Goal: Task Accomplishment & Management: Manage account settings

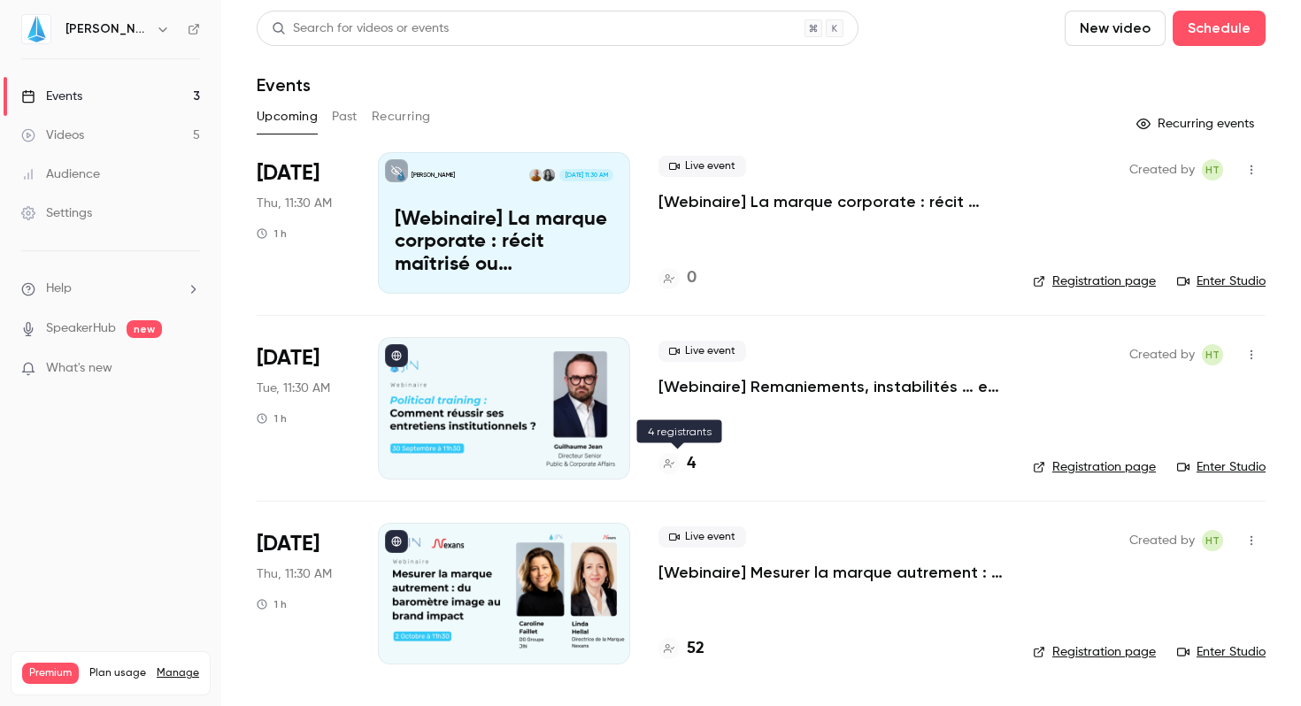
click at [691, 464] on h4 "4" at bounding box center [691, 464] width 9 height 24
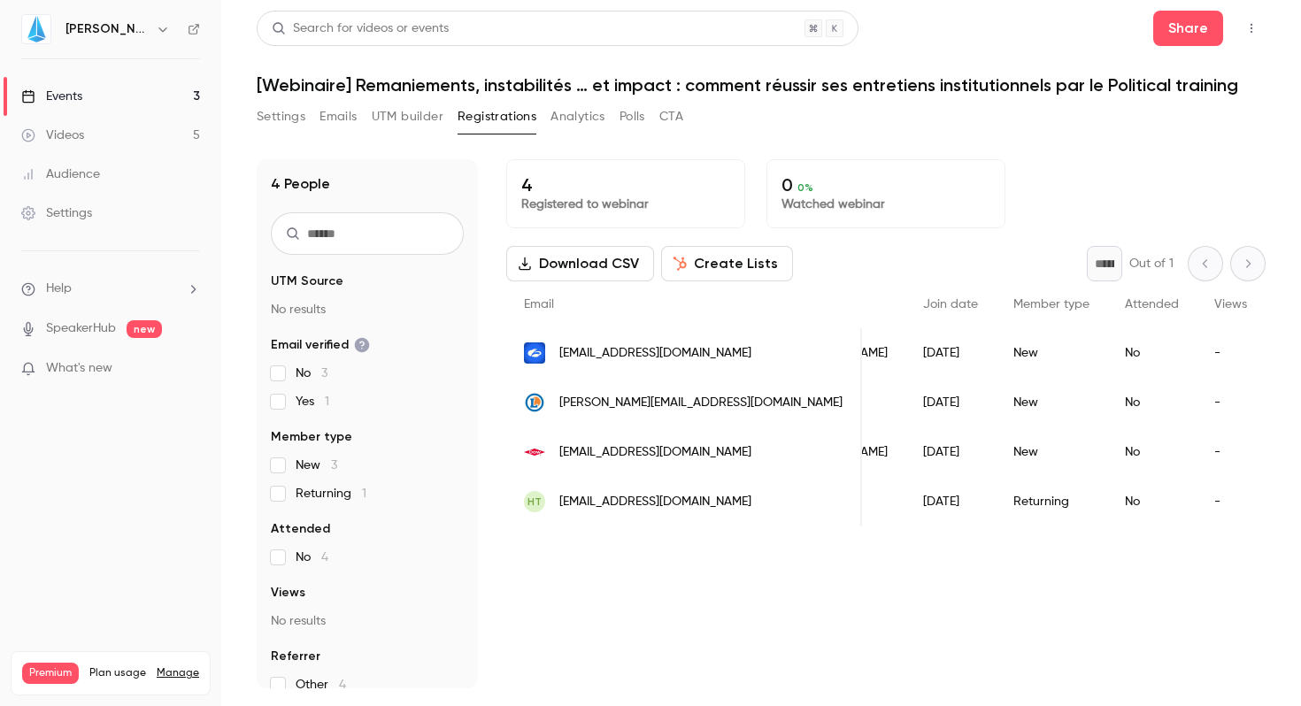
scroll to position [0, 179]
click at [66, 102] on div "Events" at bounding box center [51, 97] width 61 height 18
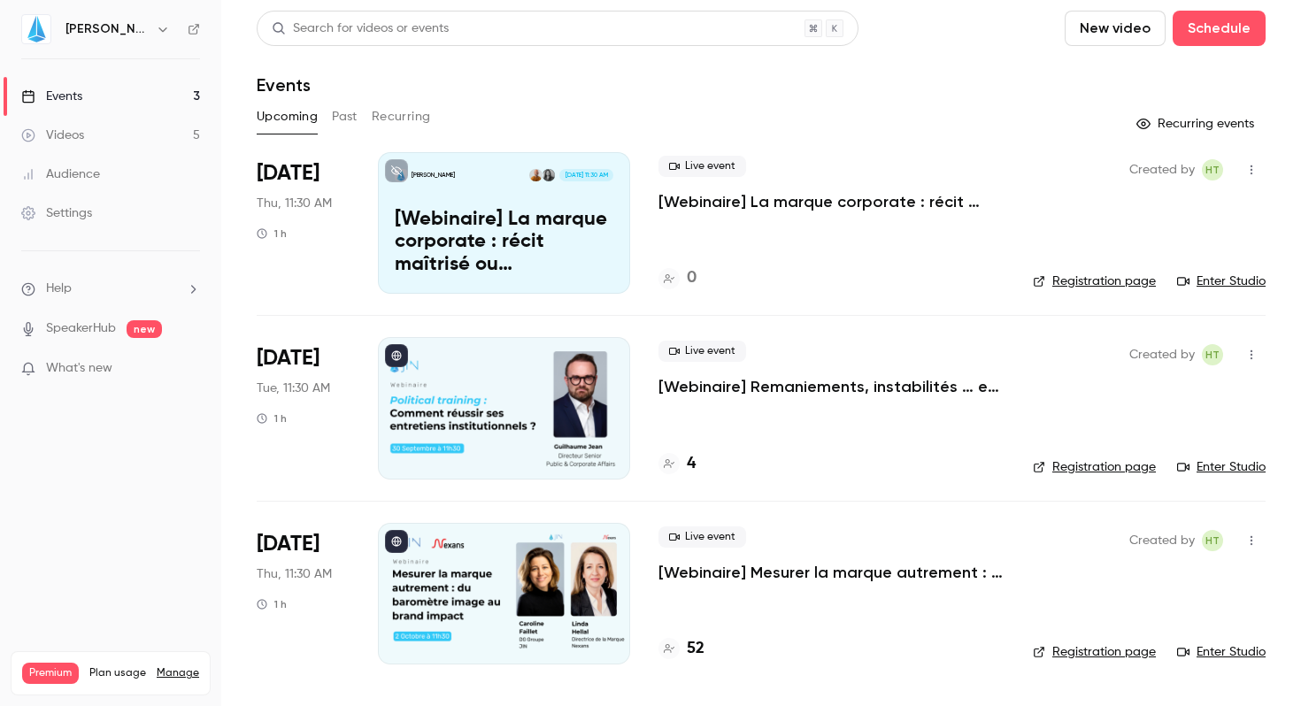
click at [789, 380] on p "[Webinaire] Remaniements, instabilités … et impact : comment réussir ses entret…" at bounding box center [832, 386] width 346 height 21
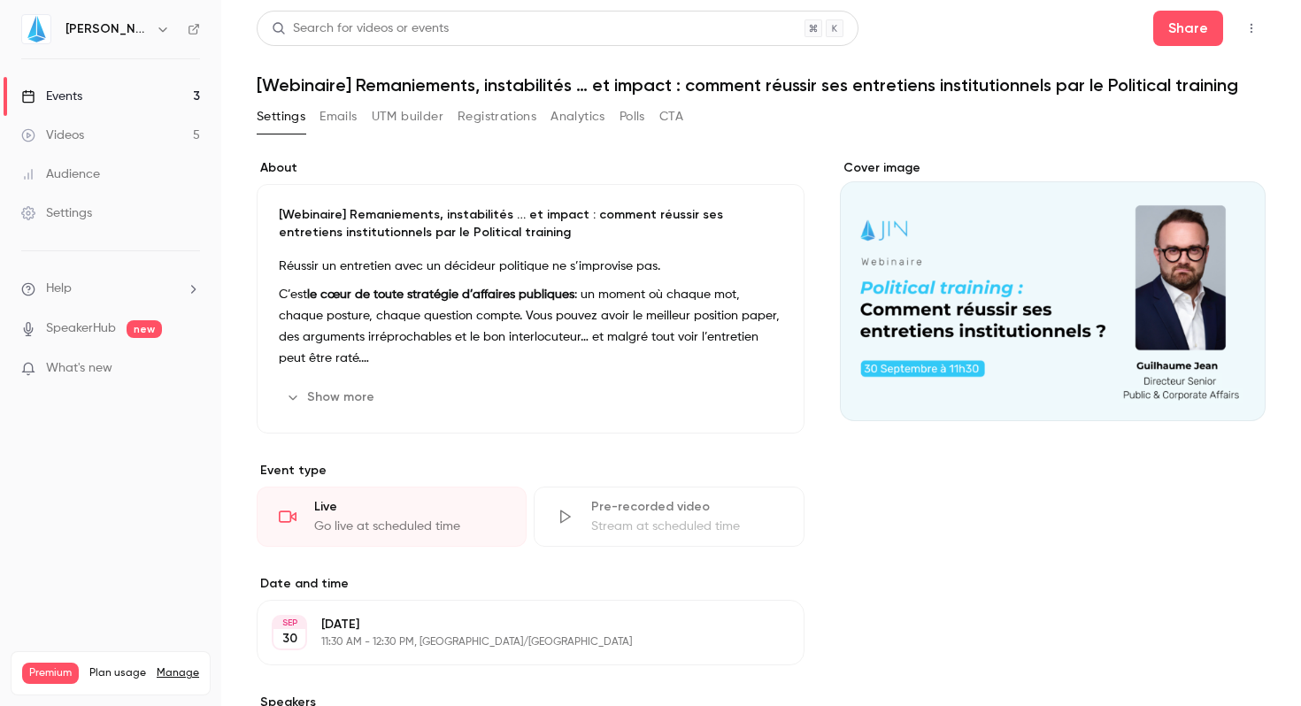
click at [737, 387] on button "Edit" at bounding box center [750, 397] width 65 height 28
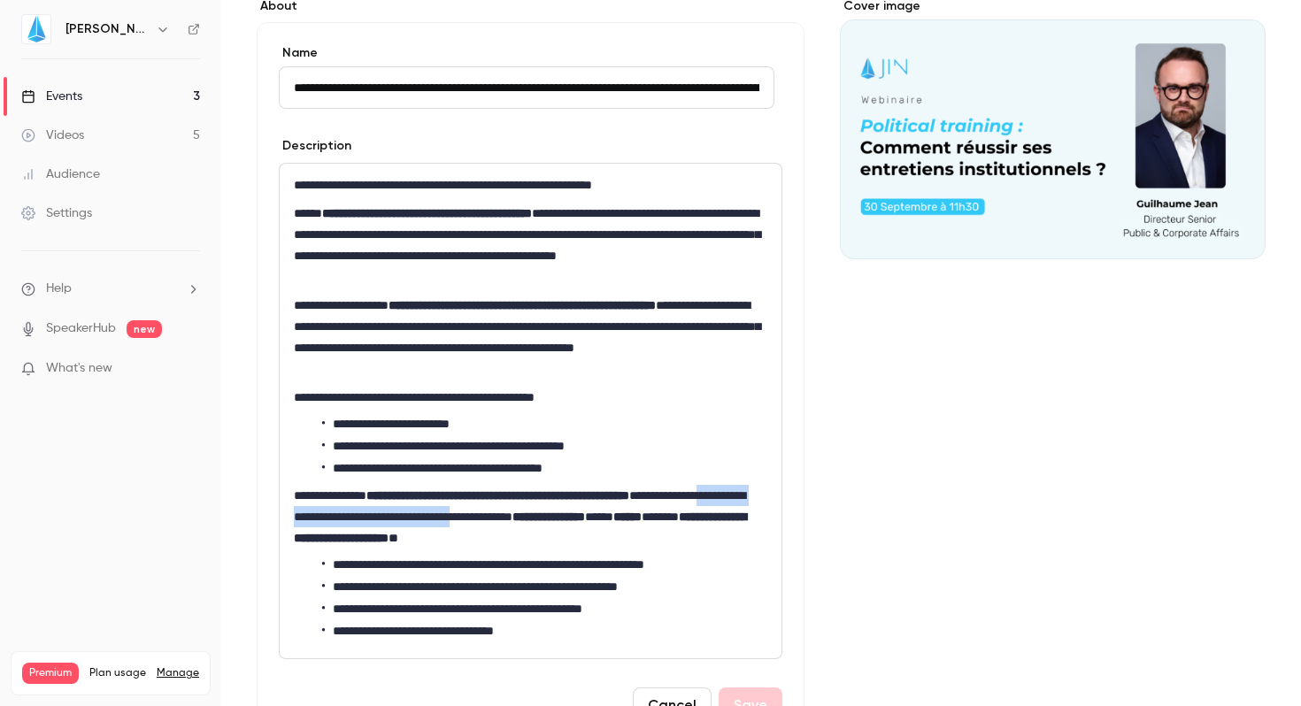
drag, startPoint x: 611, startPoint y: 518, endPoint x: 361, endPoint y: 520, distance: 249.6
click at [361, 520] on p "**********" at bounding box center [527, 517] width 466 height 64
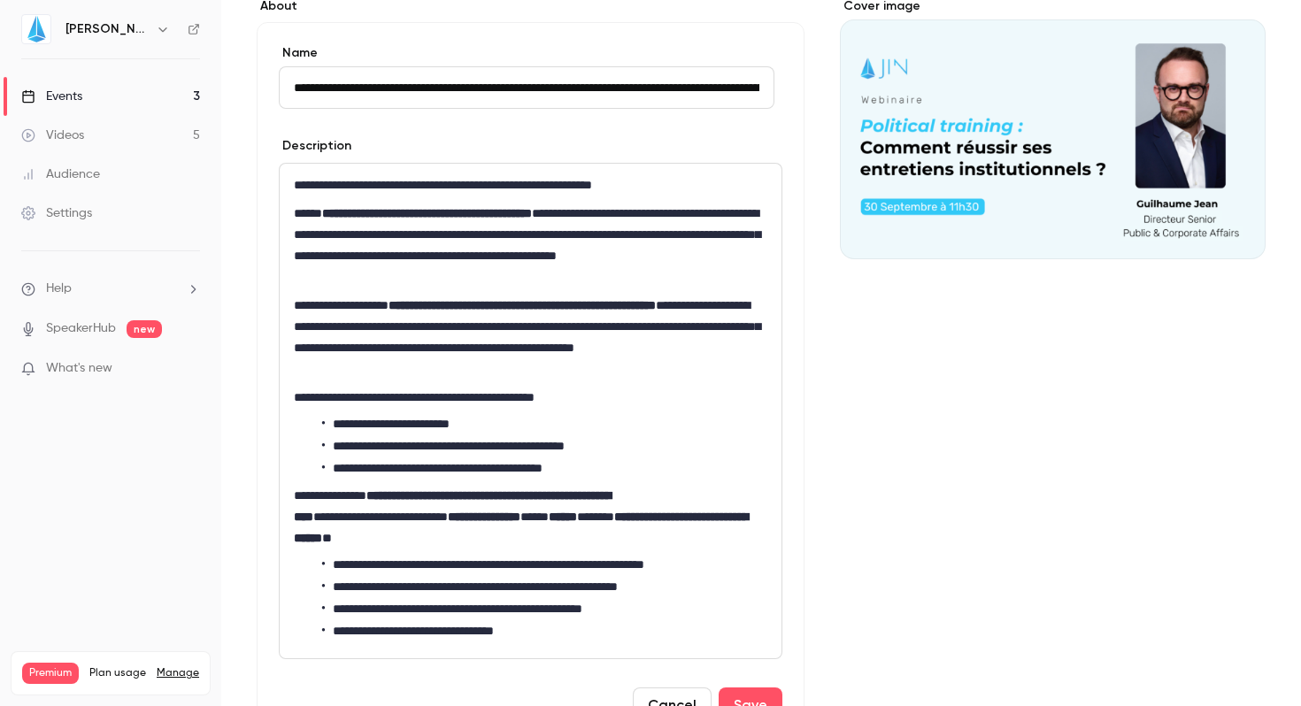
scroll to position [246, 0]
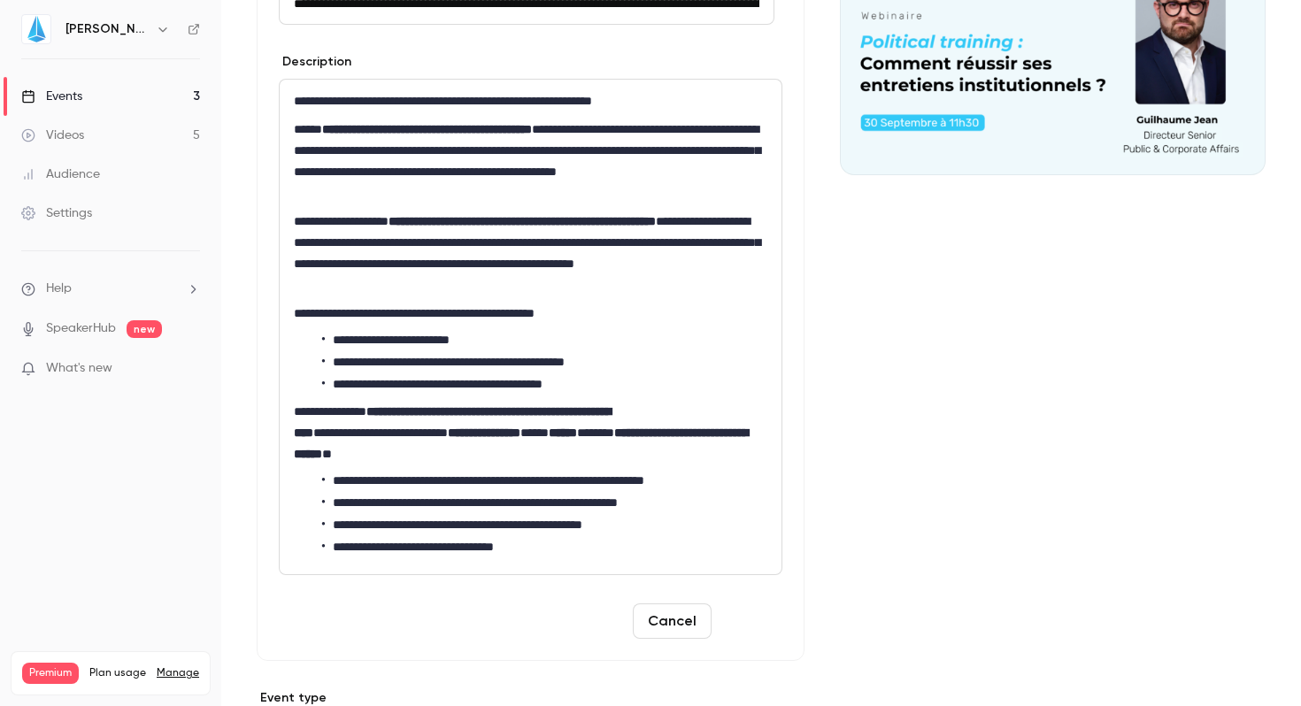
click at [752, 613] on button "Save" at bounding box center [751, 621] width 64 height 35
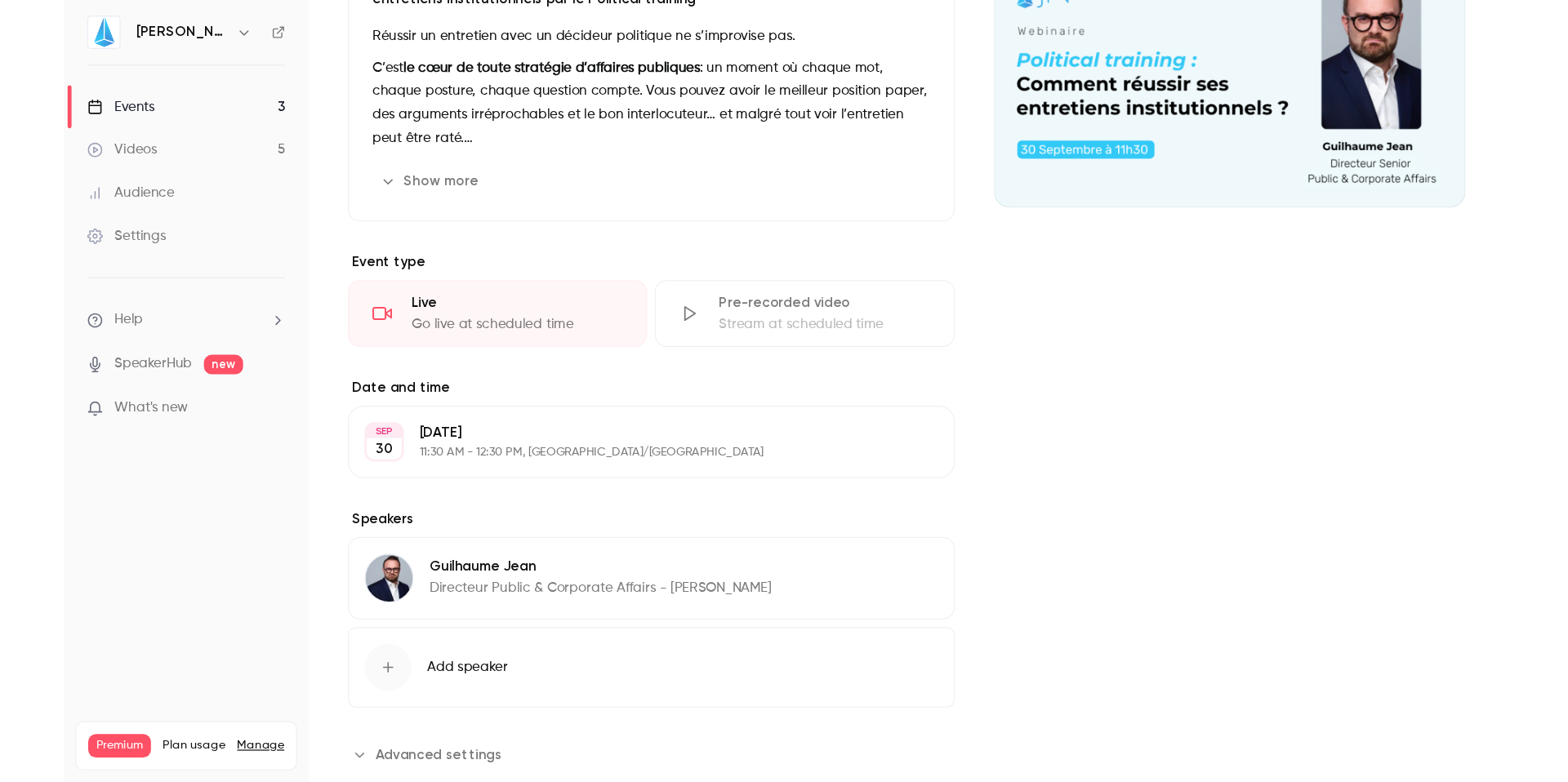
scroll to position [0, 0]
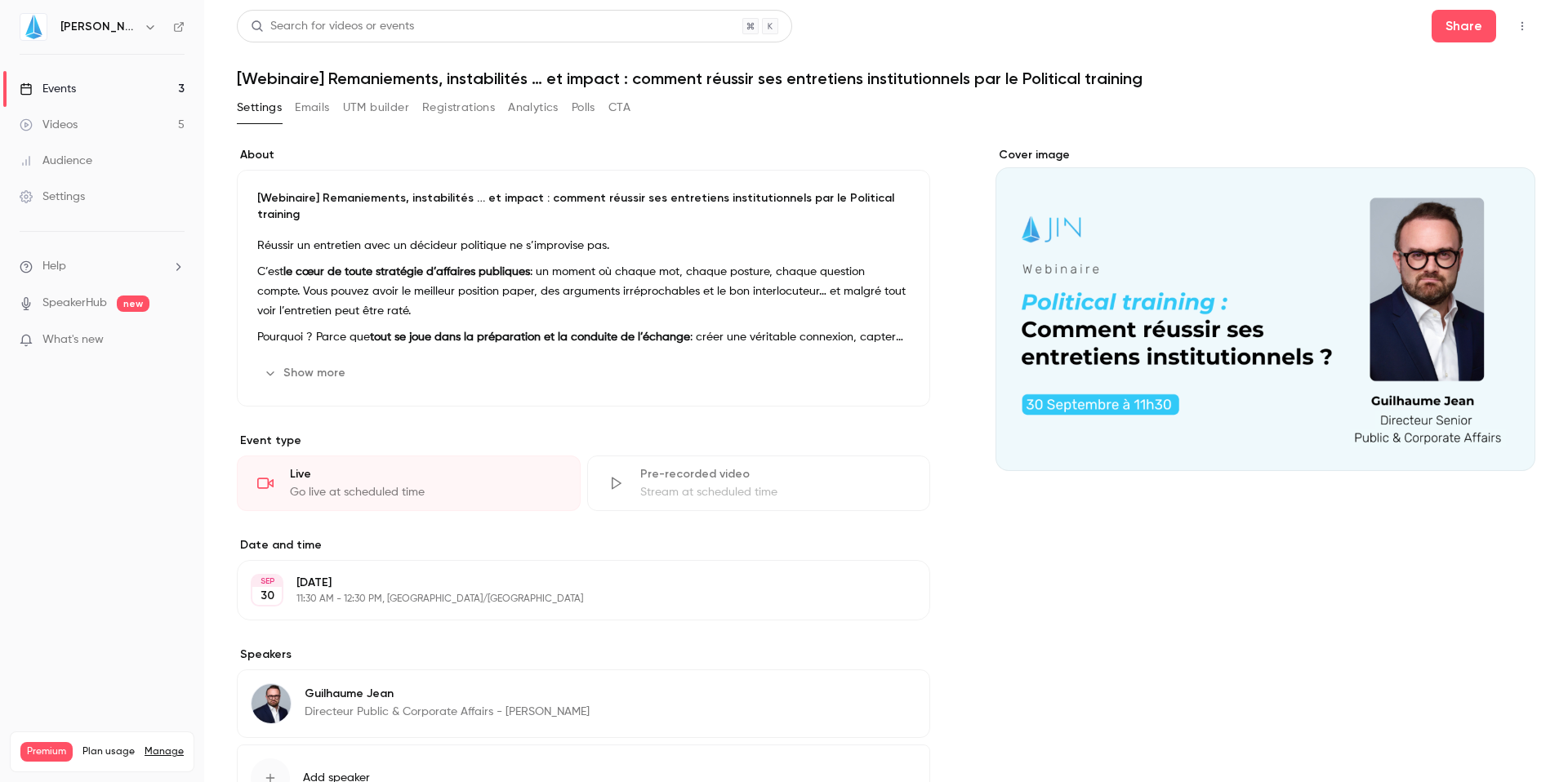
click at [64, 86] on div "Events" at bounding box center [47, 89] width 56 height 17
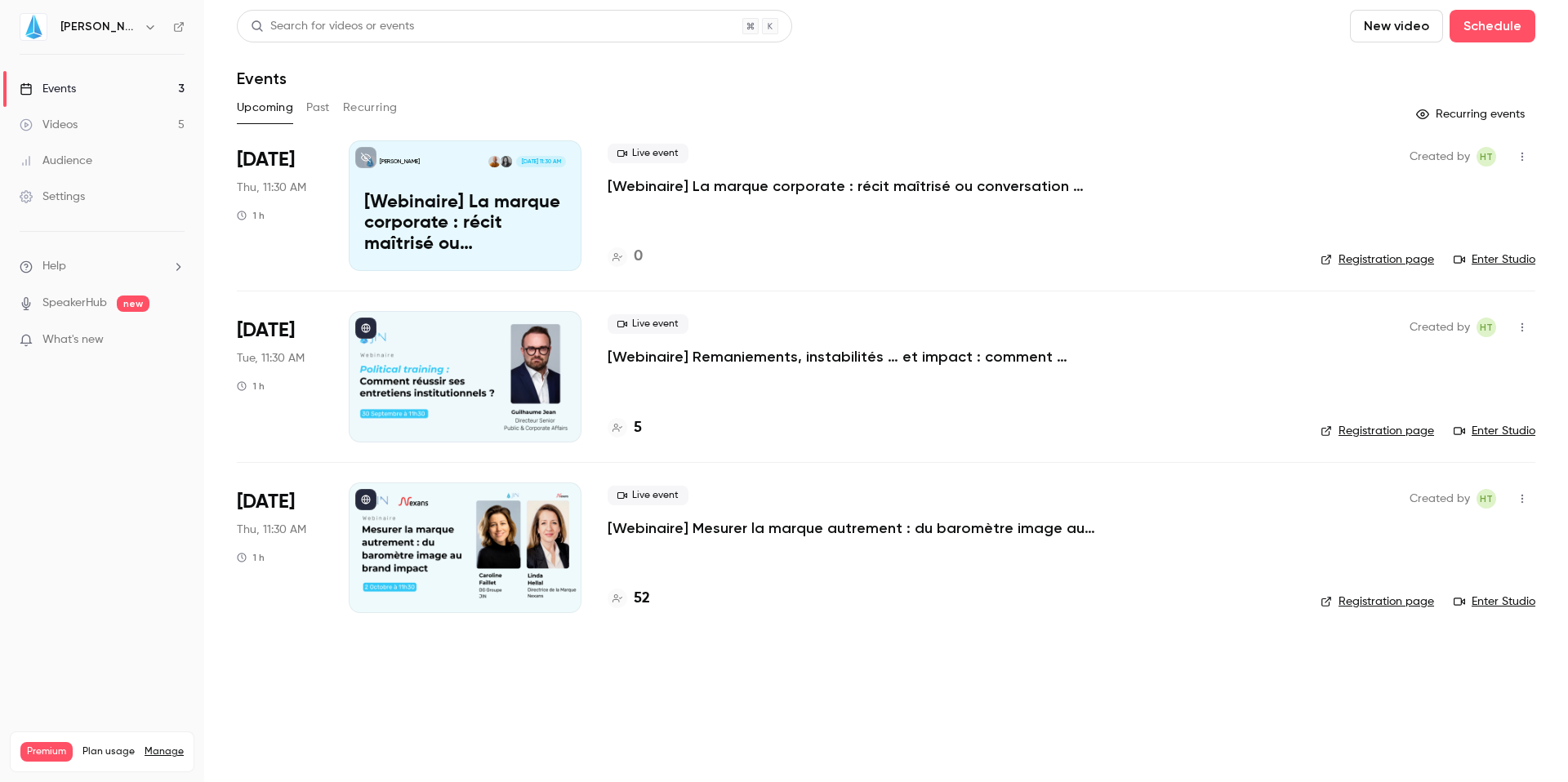
click at [692, 182] on p "[Webinaire] La marque corporate : récit maîtrisé ou conversation impossible ?" at bounding box center [852, 185] width 490 height 19
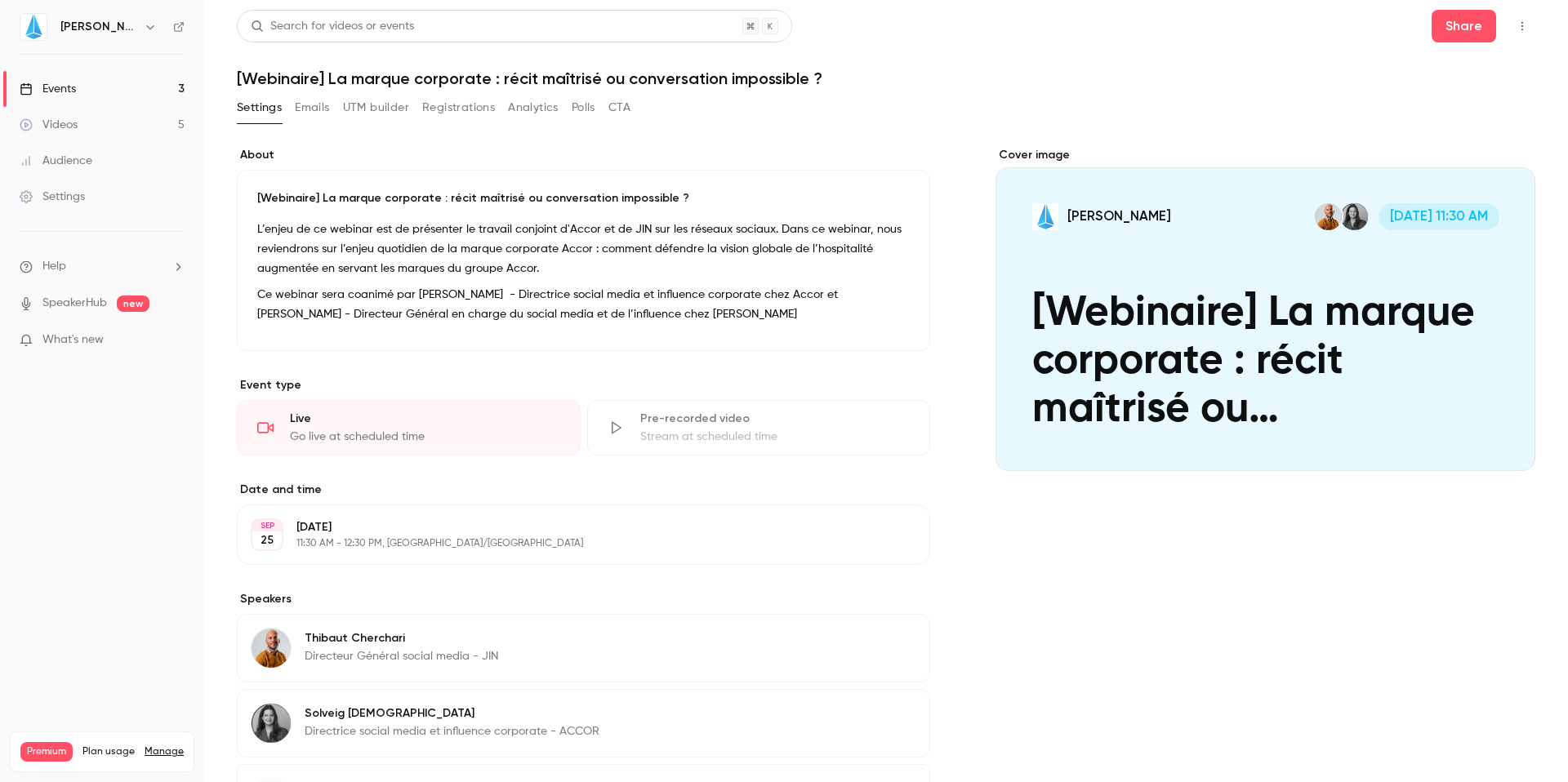
click at [481, 259] on p "L’enjeu de ce webinar est de présenter le travail conjoint d'Accor et de JIN su…" at bounding box center [583, 249] width 652 height 59
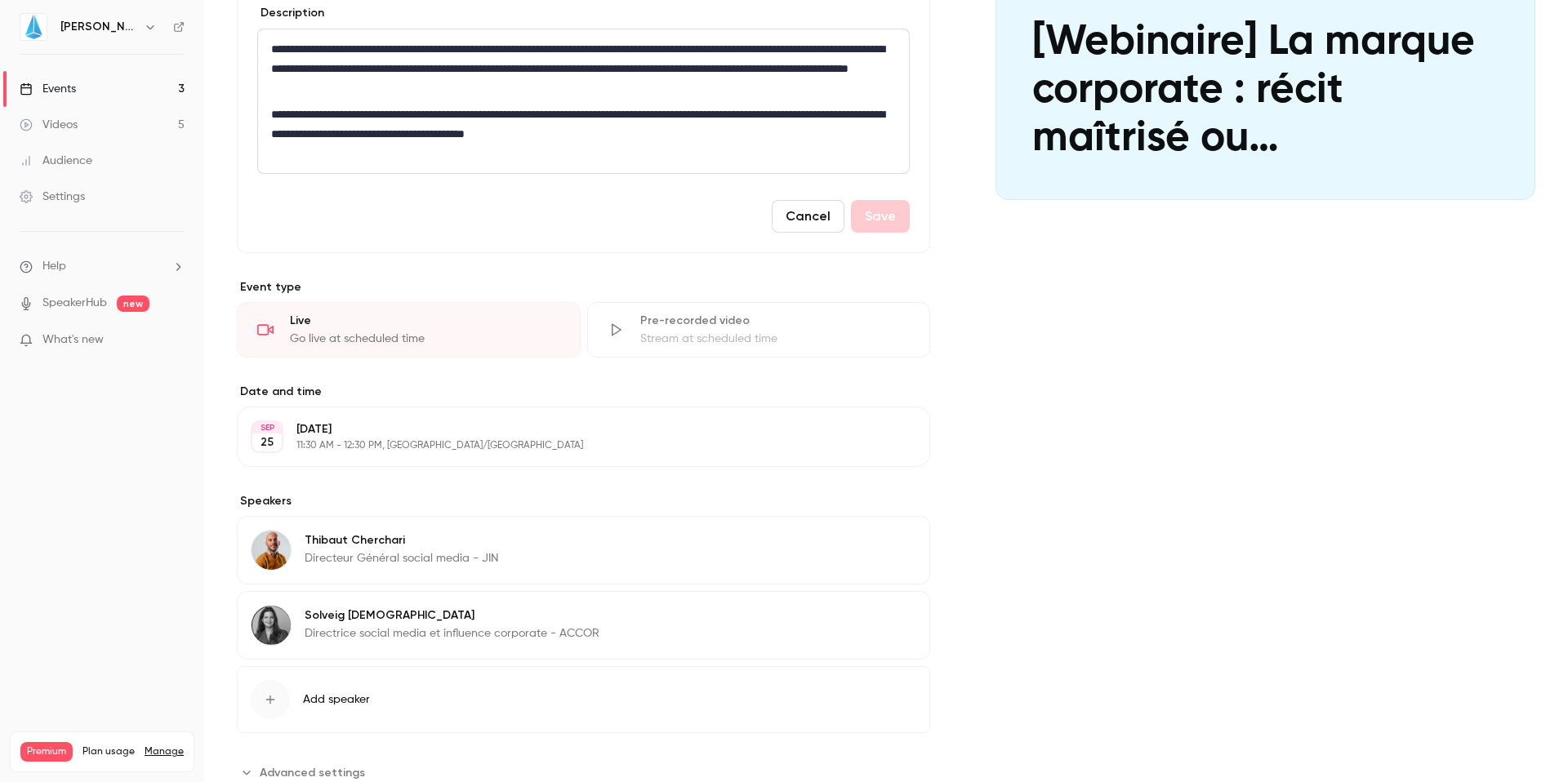
scroll to position [324, 0]
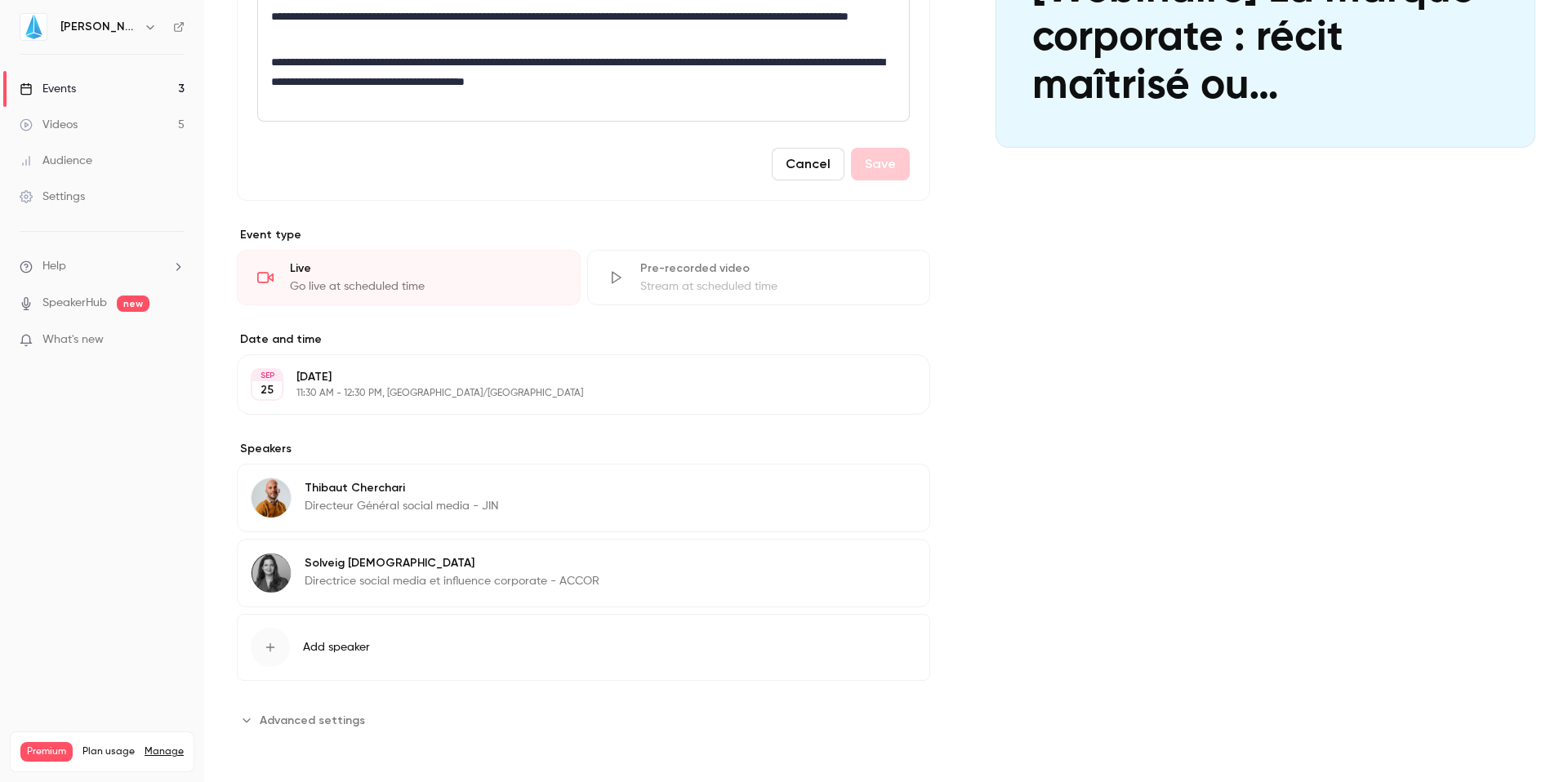
click at [278, 575] on img at bounding box center [271, 573] width 39 height 39
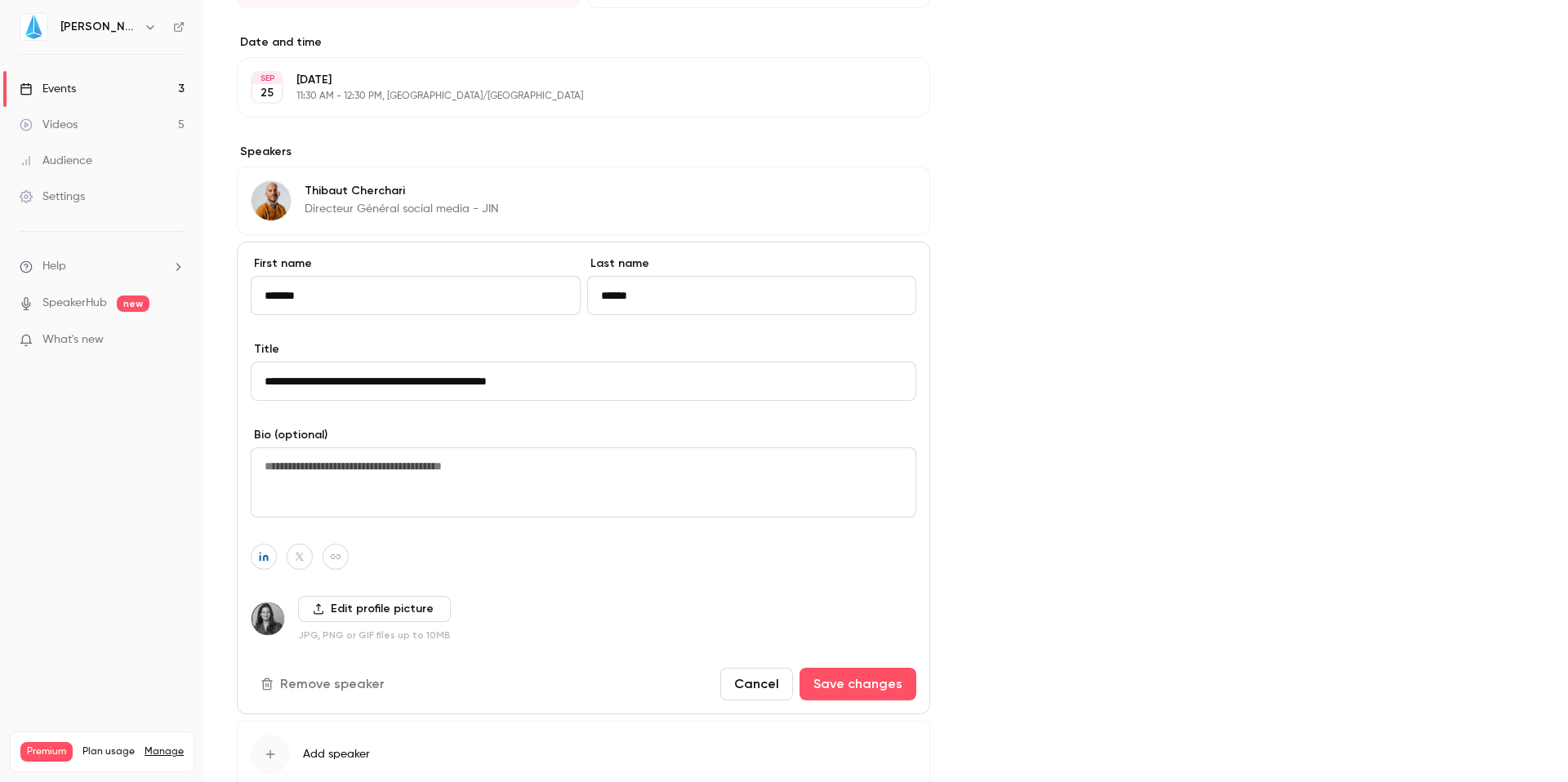
scroll to position [658, 0]
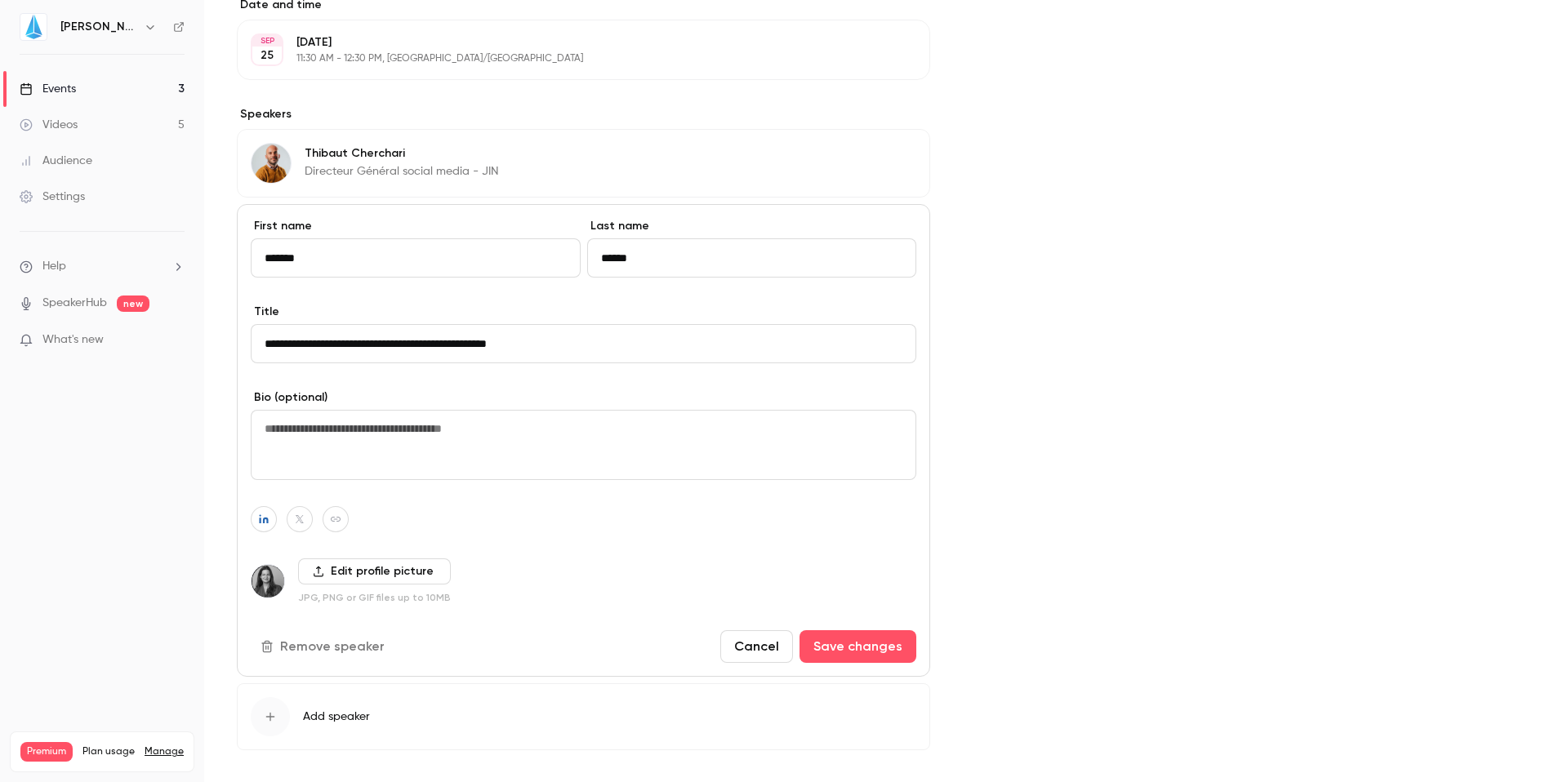
click at [333, 567] on label "Edit profile picture" at bounding box center [374, 572] width 153 height 26
click at [0, 0] on input "Edit profile picture" at bounding box center [0, 0] width 0 height 0
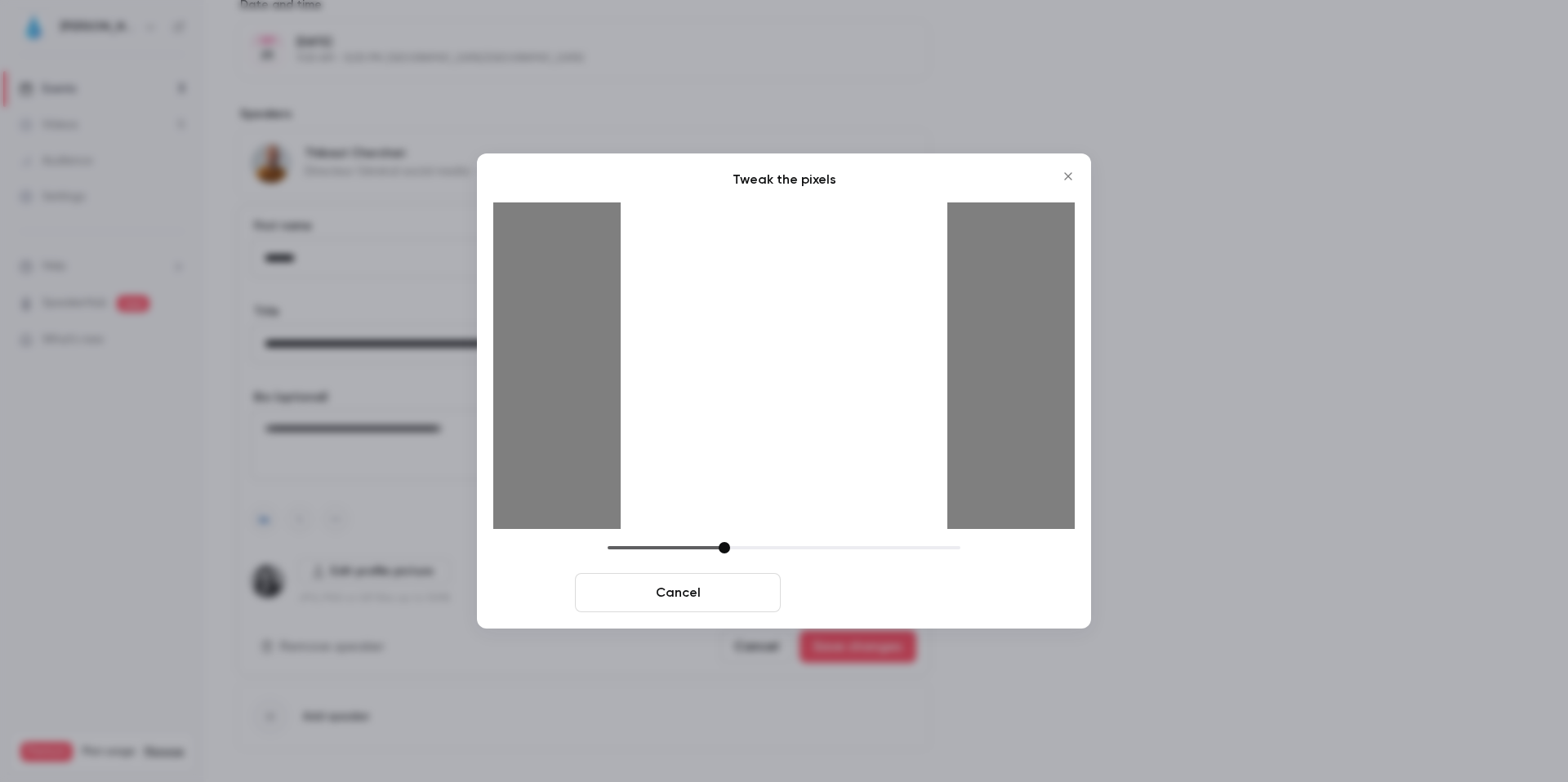
click at [886, 585] on button "Crop and save" at bounding box center [889, 592] width 206 height 39
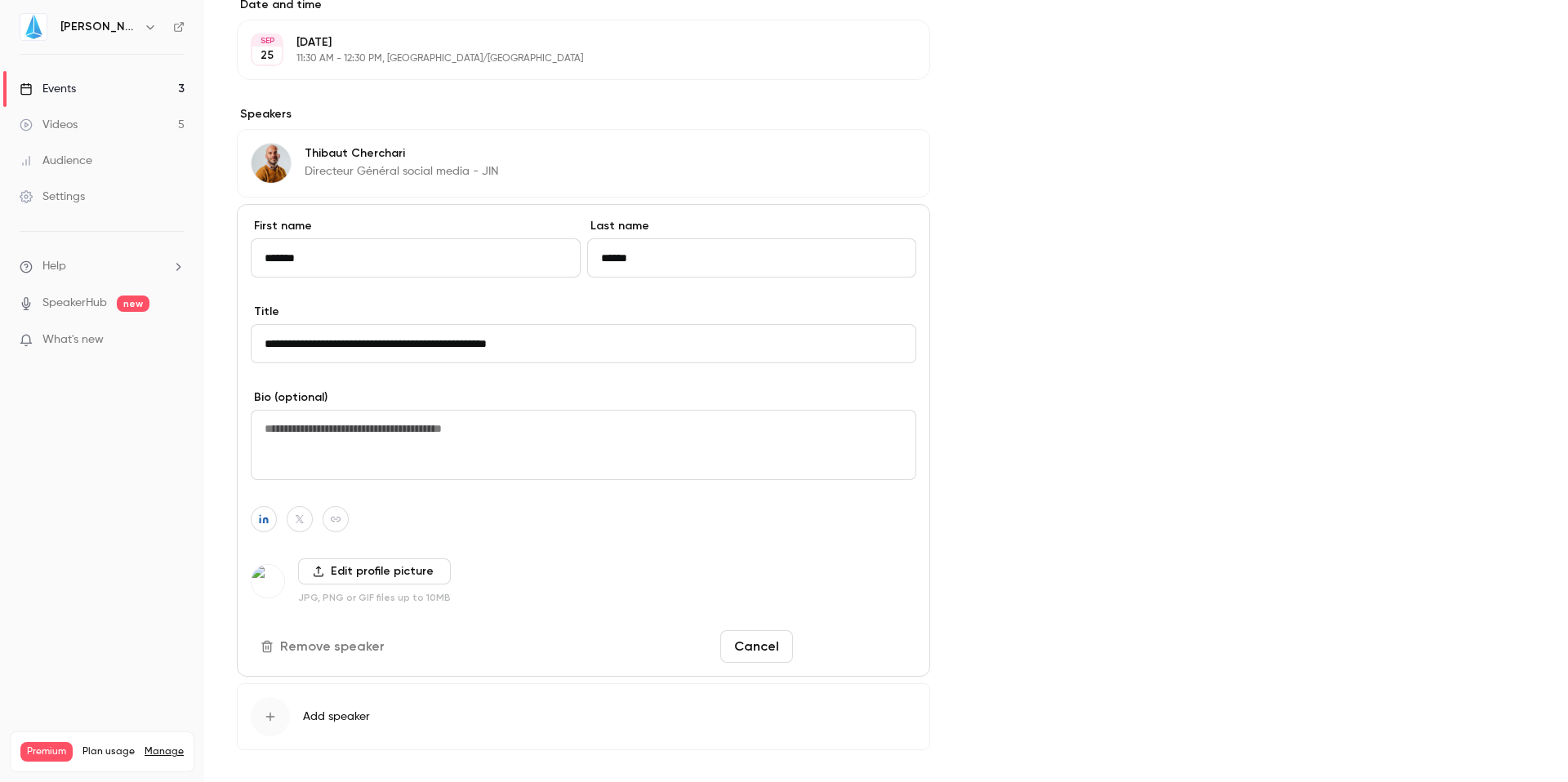
click at [820, 647] on button "Save changes" at bounding box center [858, 646] width 117 height 32
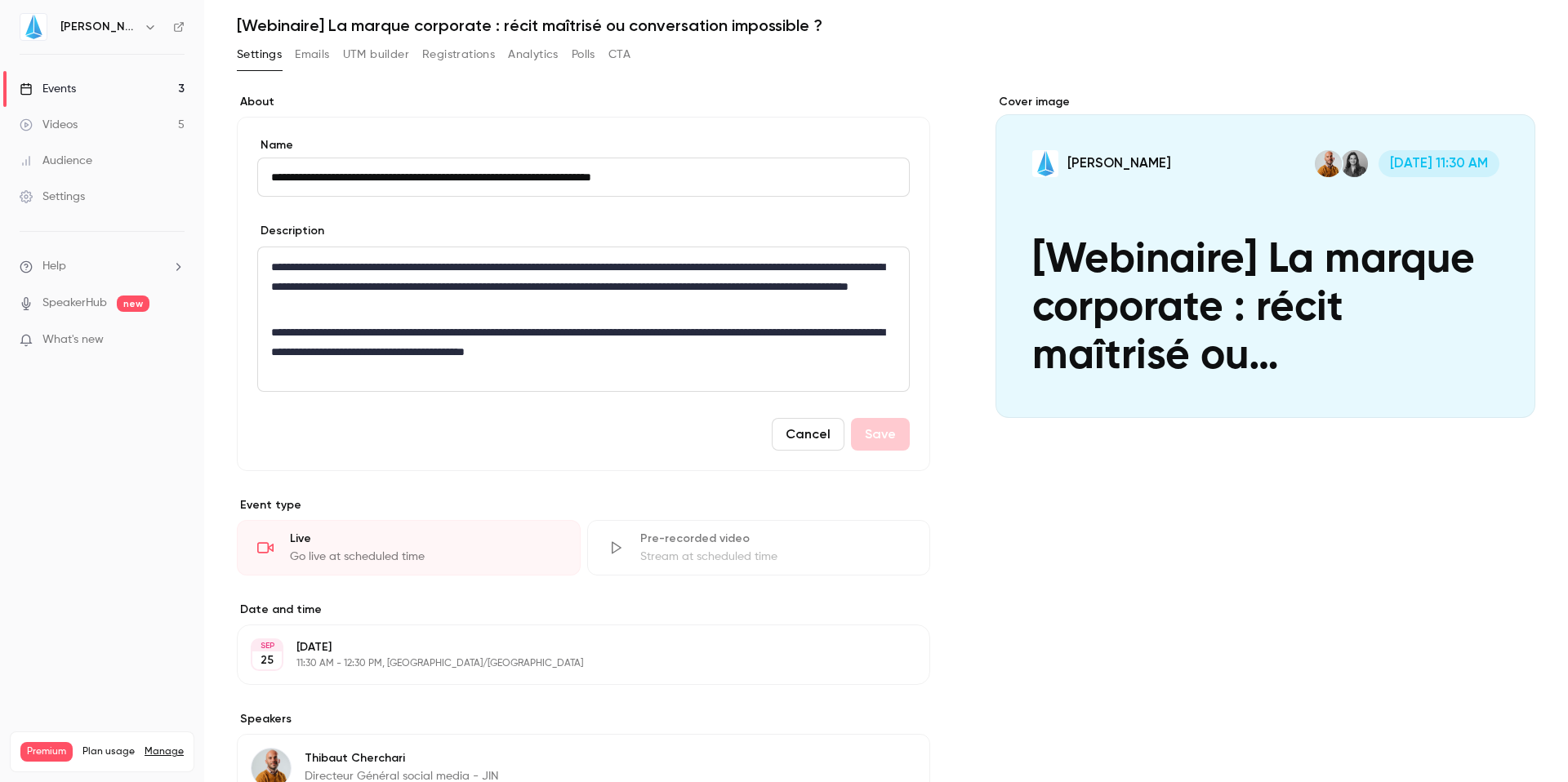
scroll to position [0, 0]
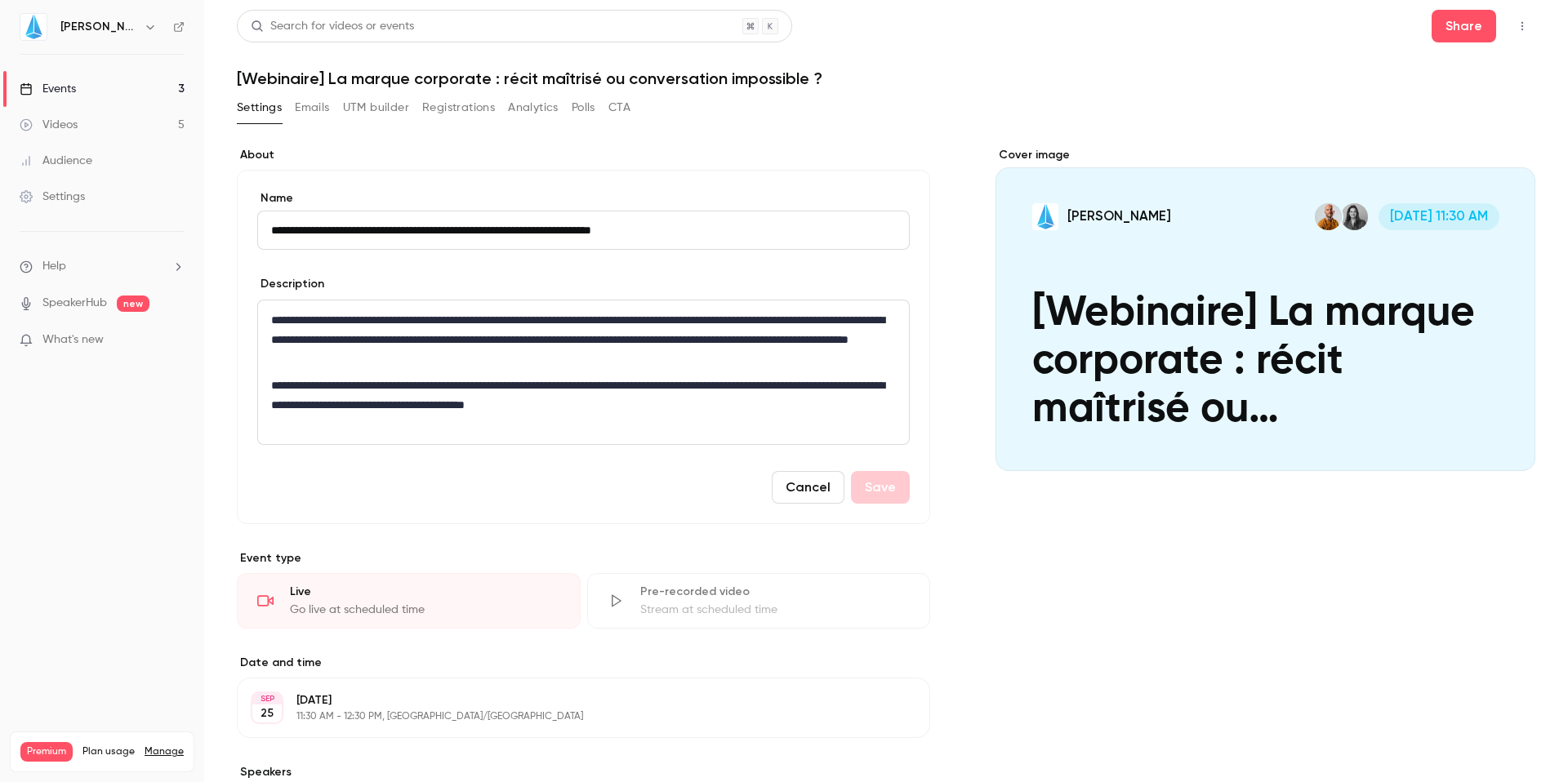
click at [86, 88] on link "Events 3" at bounding box center [101, 89] width 204 height 36
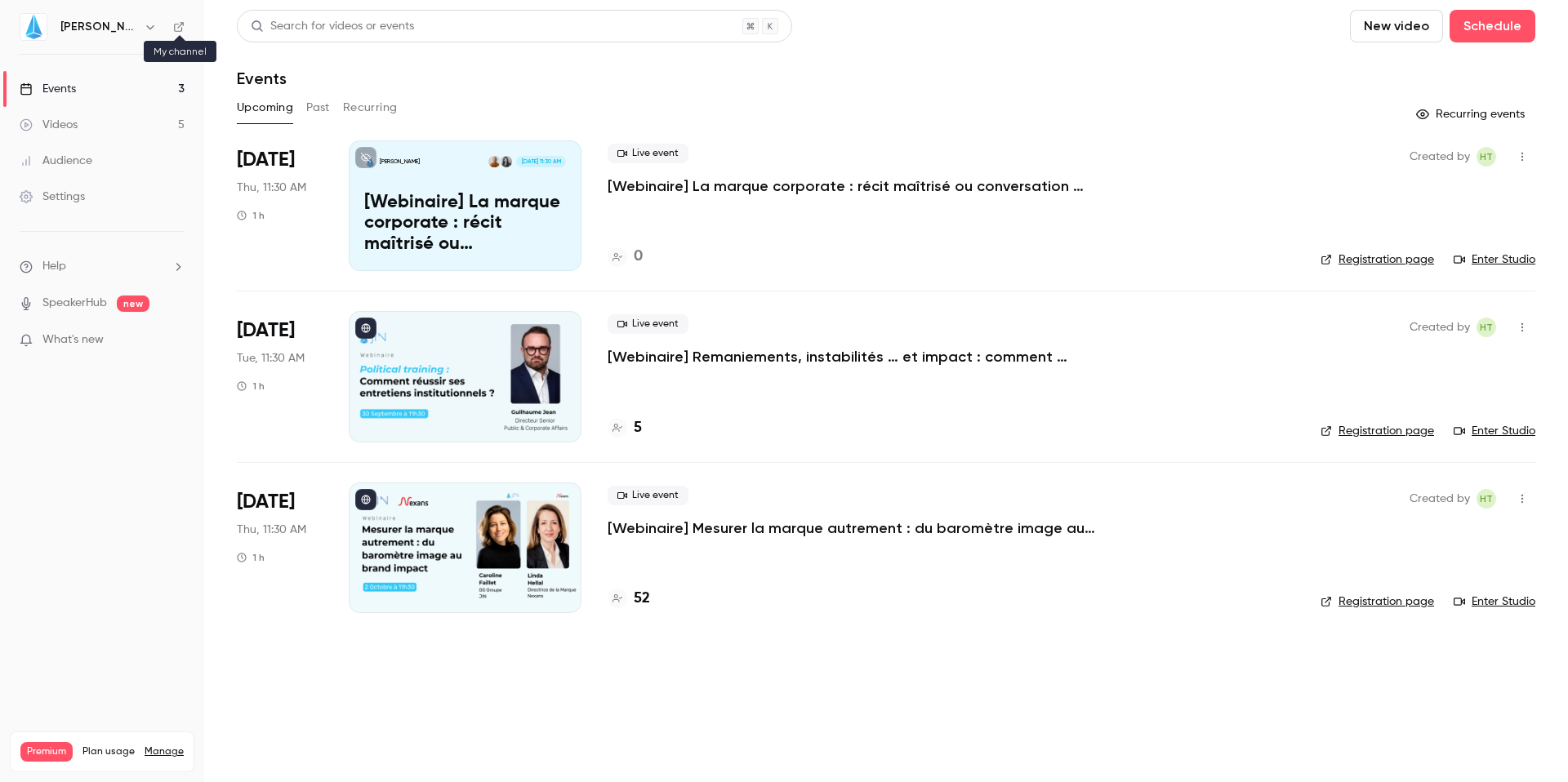
click at [177, 25] on icon at bounding box center [179, 27] width 11 height 11
